Goal: Task Accomplishment & Management: Manage account settings

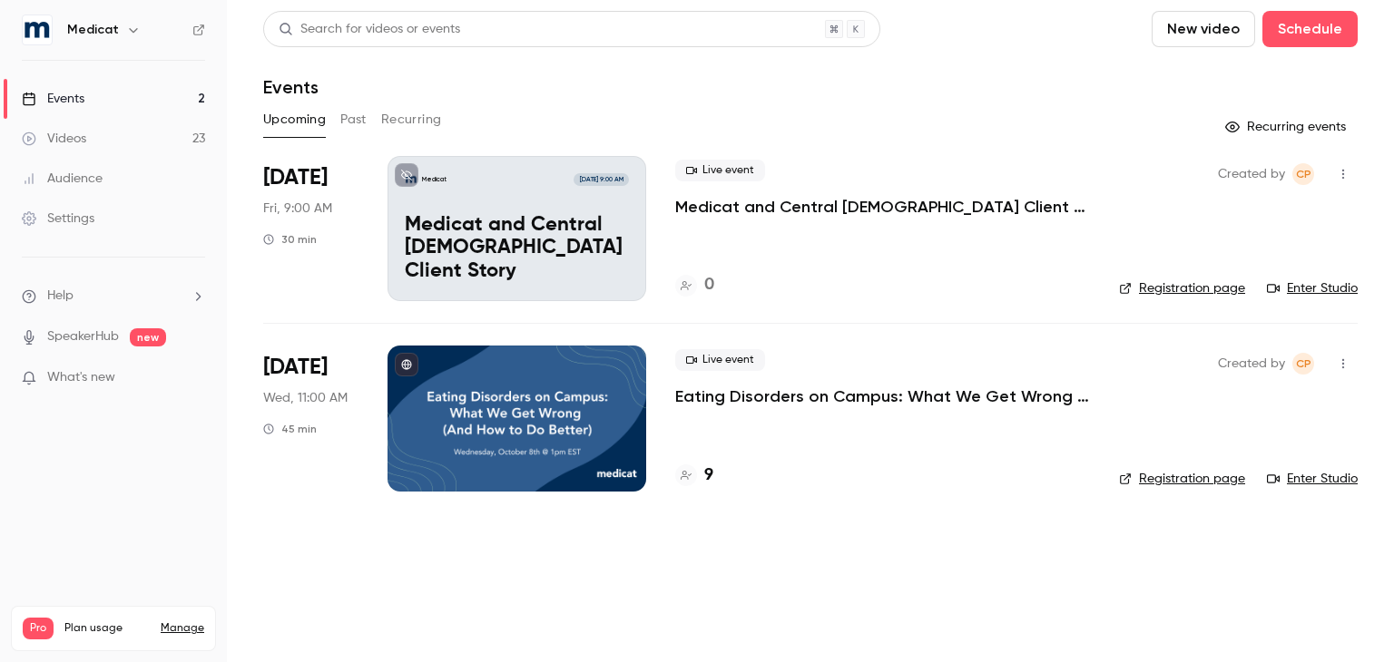
click at [129, 381] on p "What's new" at bounding box center [99, 377] width 154 height 19
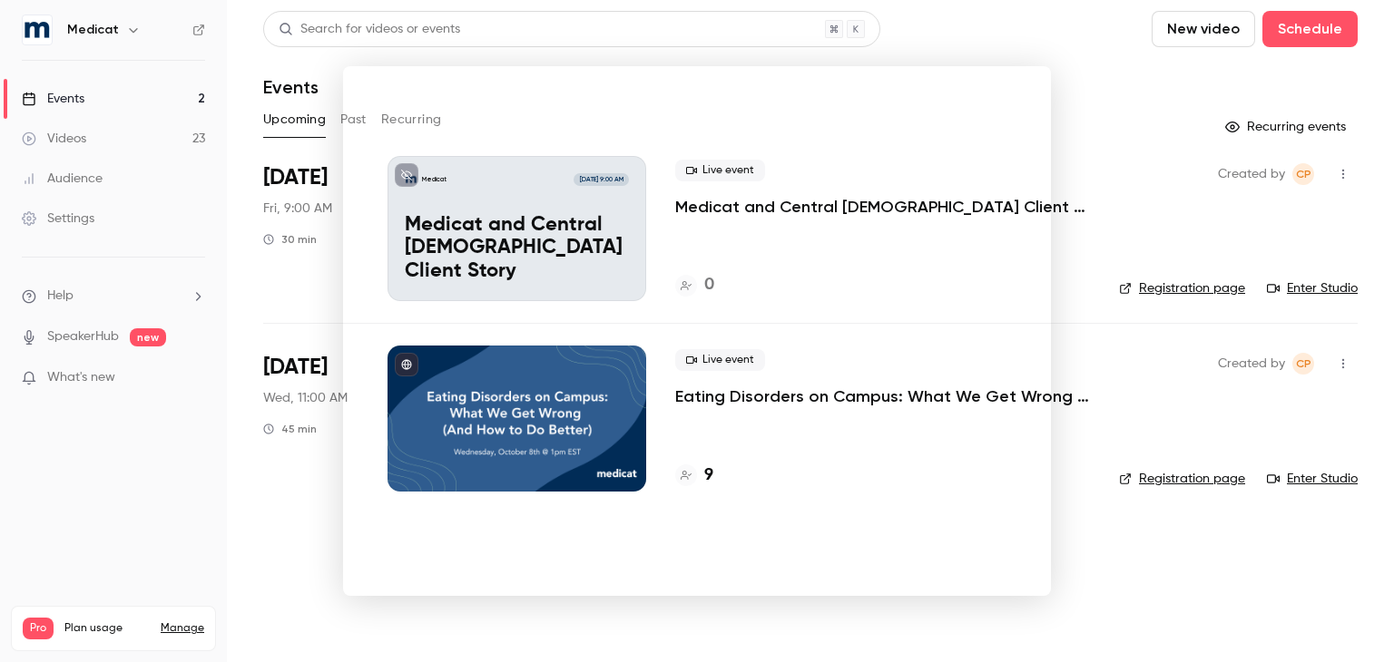
click at [0, 539] on div at bounding box center [697, 331] width 1394 height 662
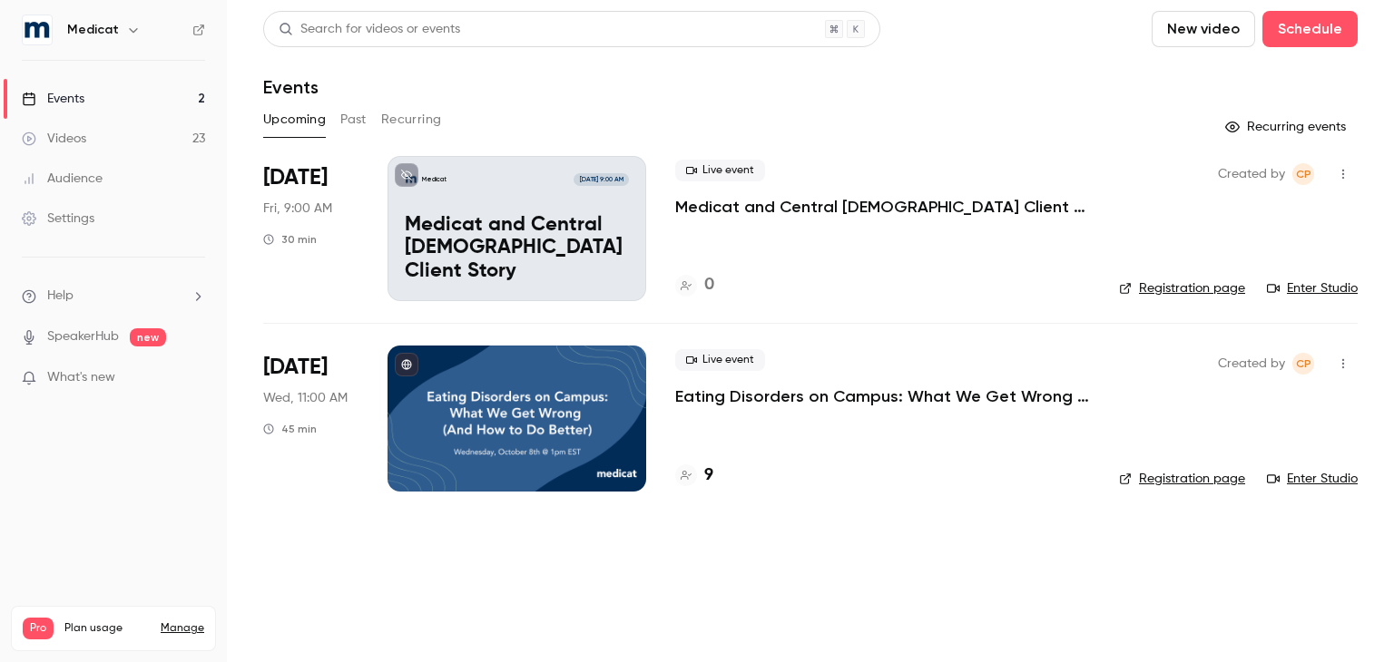
click at [358, 118] on button "Past" at bounding box center [353, 119] width 26 height 29
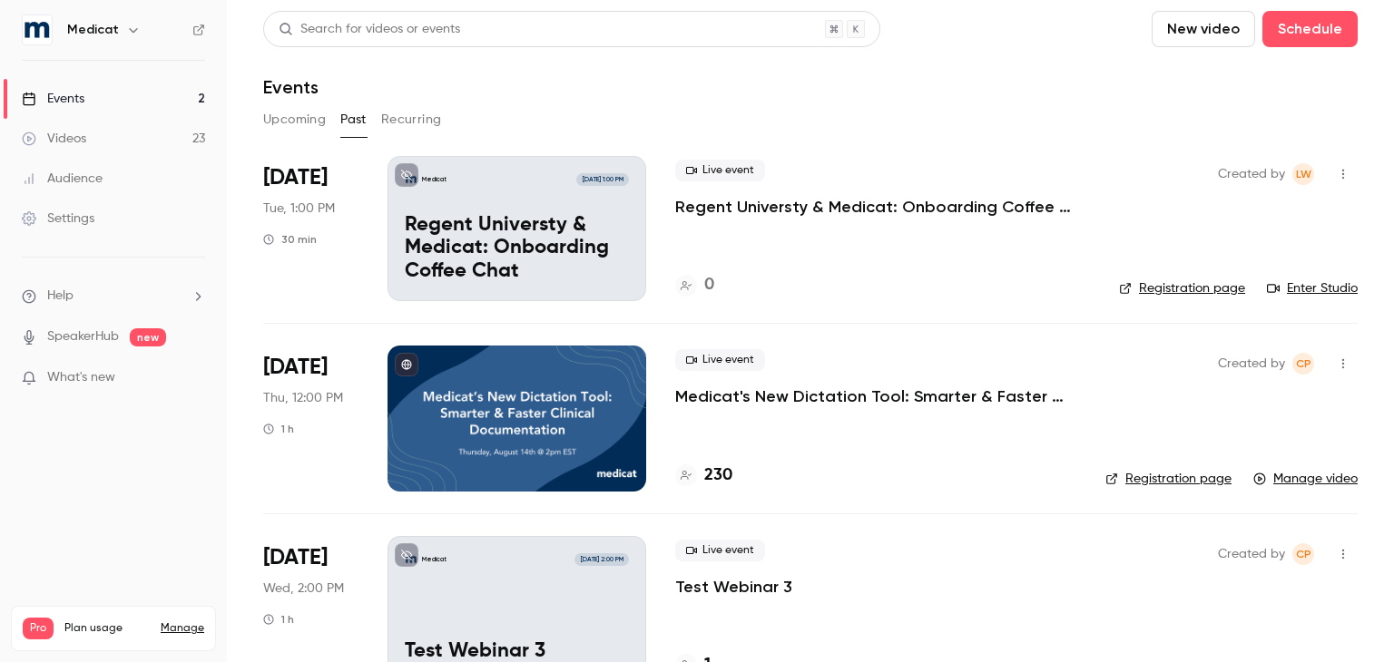
click at [285, 123] on button "Upcoming" at bounding box center [294, 119] width 63 height 29
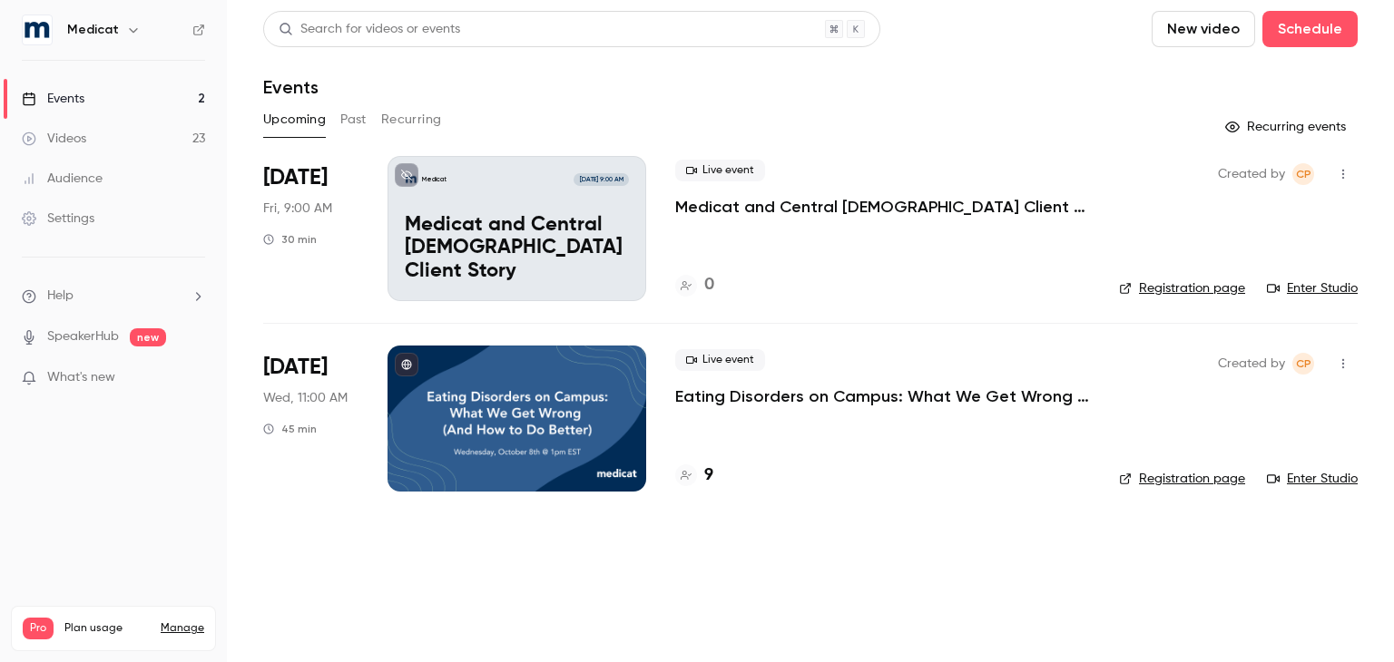
click at [716, 400] on p "Eating Disorders on Campus: What We Get Wrong (And How to Do Better)" at bounding box center [882, 397] width 415 height 22
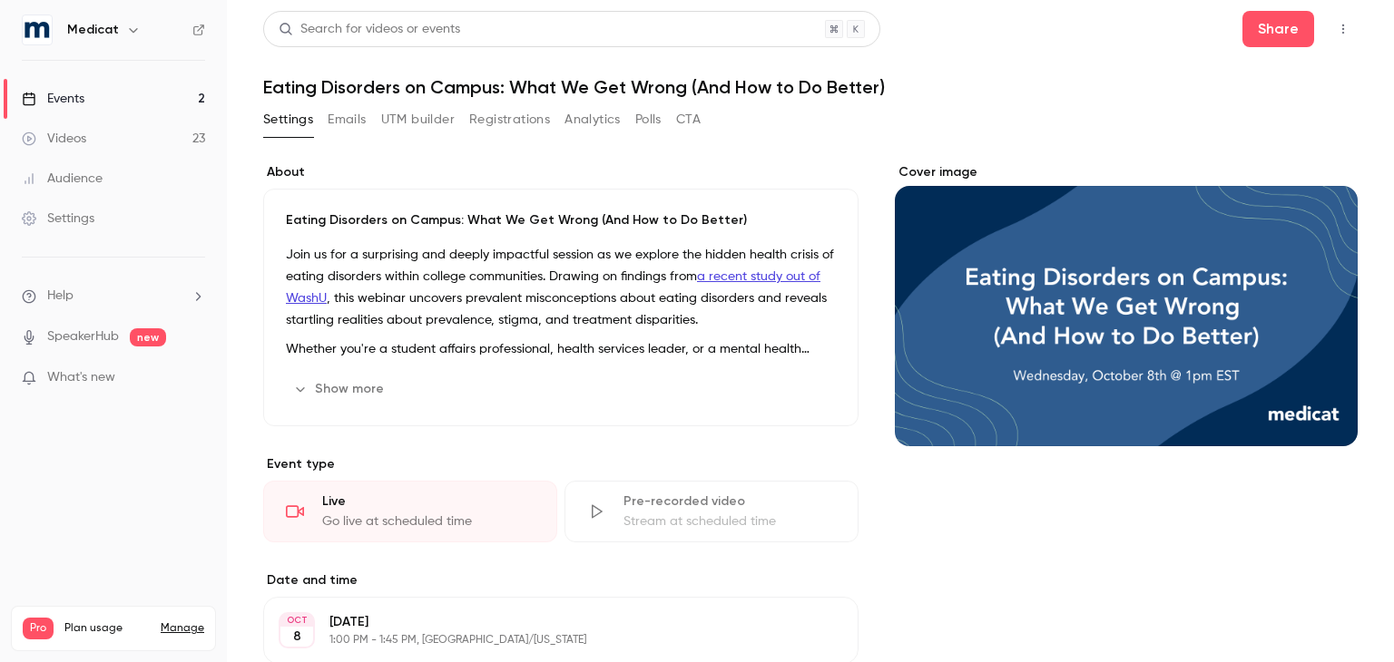
click at [524, 111] on button "Registrations" at bounding box center [509, 119] width 81 height 29
